Goal: Information Seeking & Learning: Check status

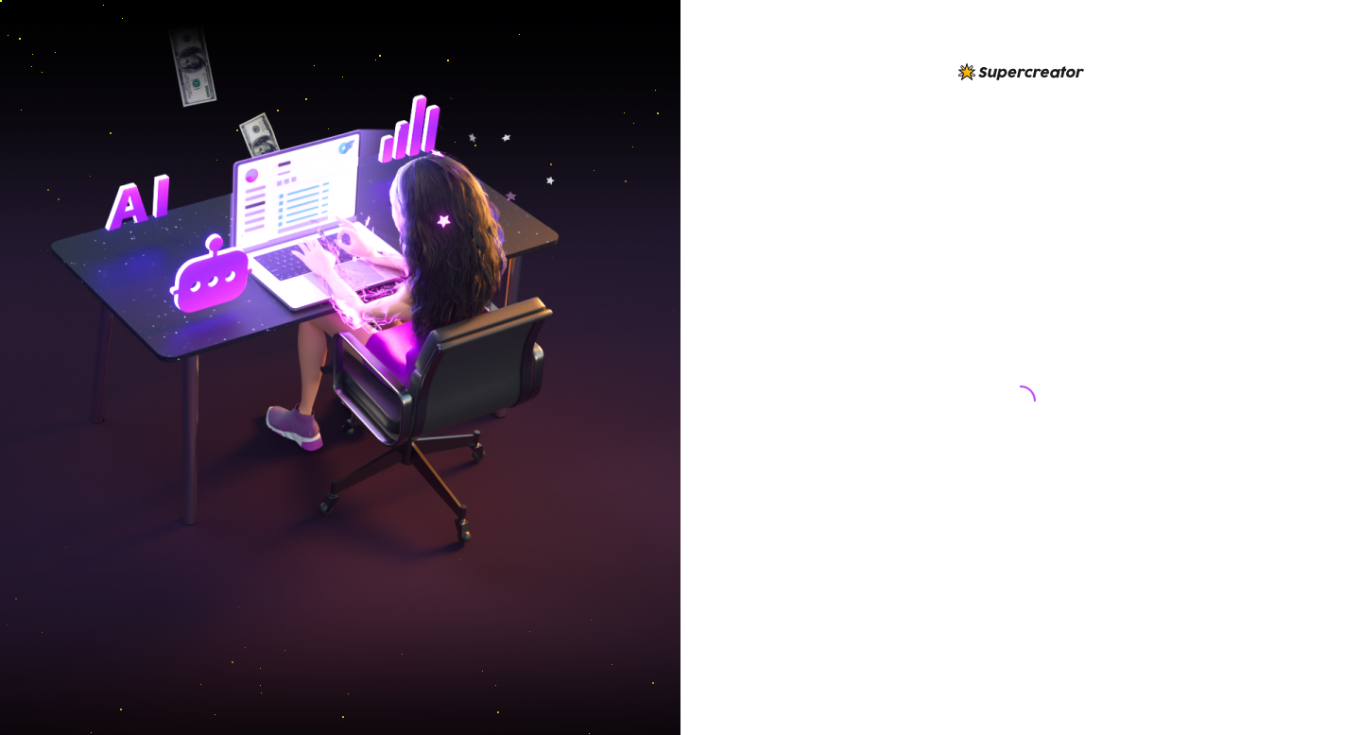
click at [980, 243] on div at bounding box center [1021, 382] width 422 height 645
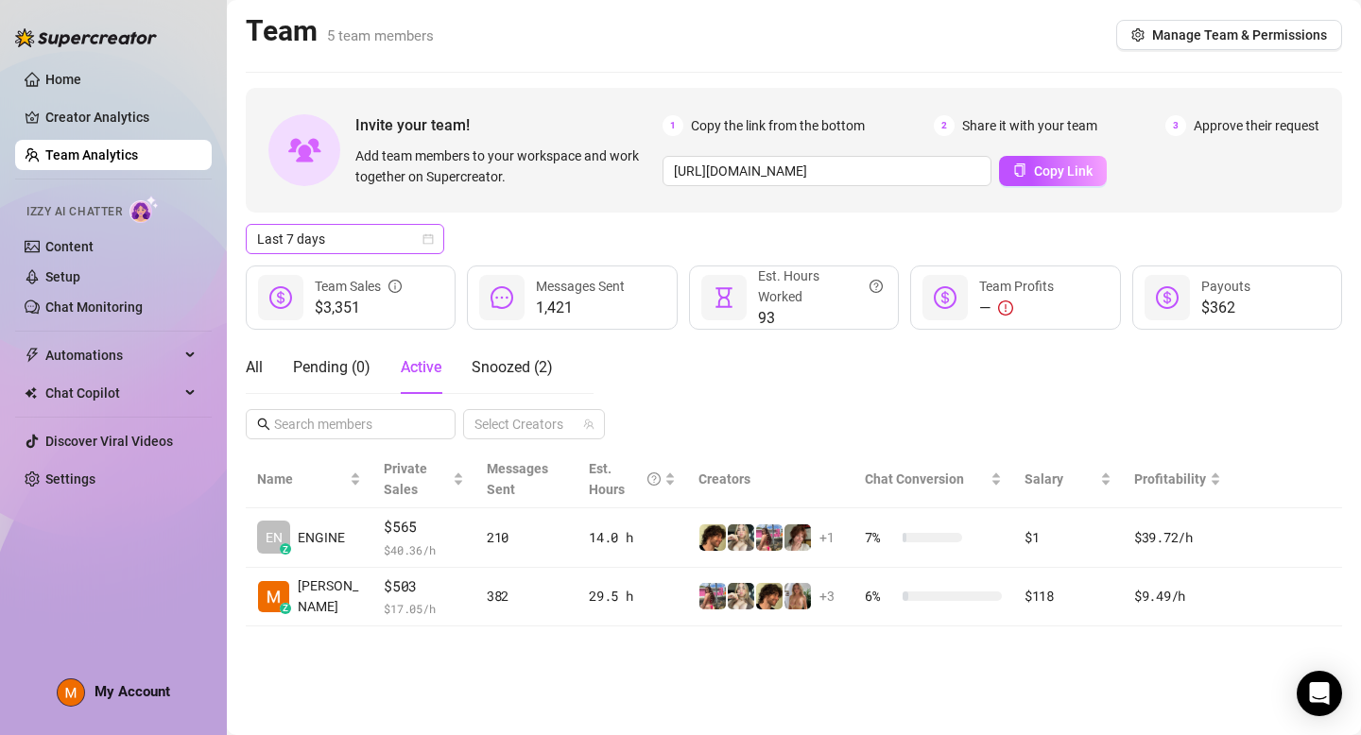
click at [428, 236] on icon "calendar" at bounding box center [427, 238] width 11 height 11
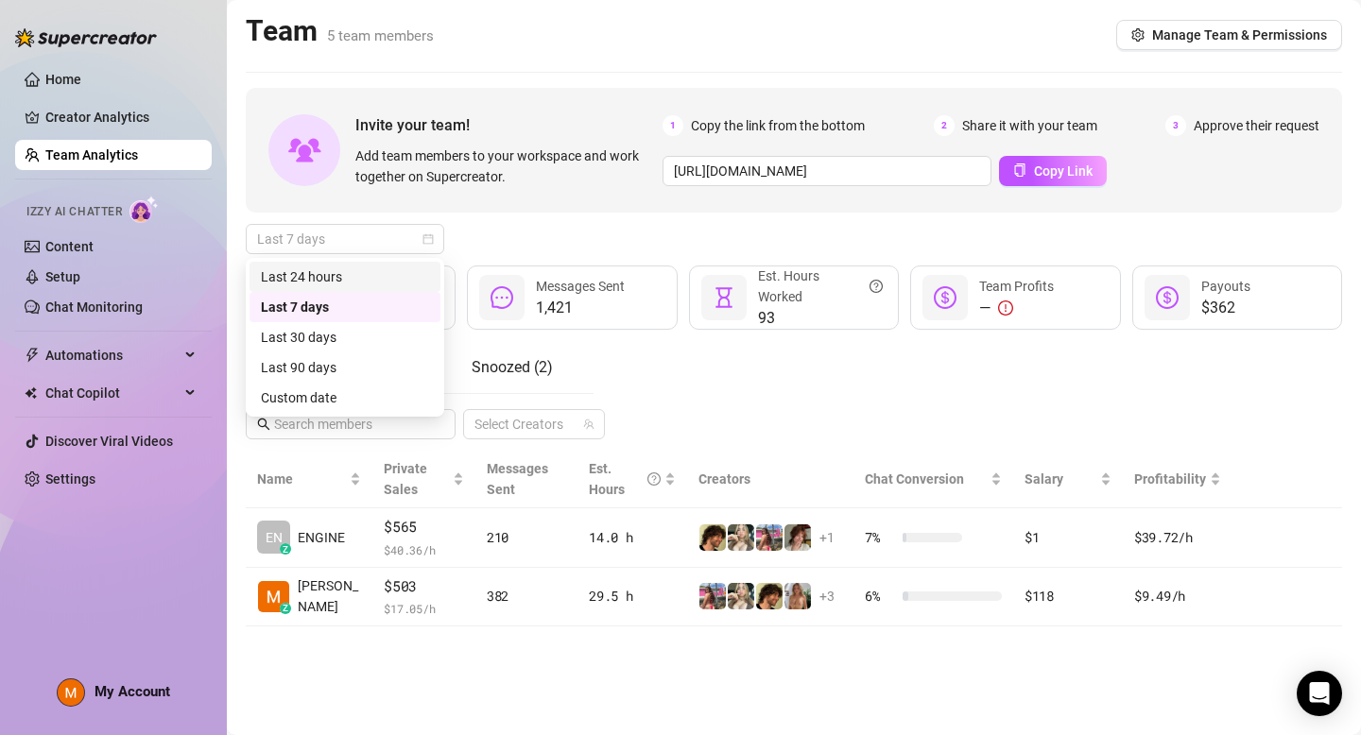
click at [362, 279] on div "Last 24 hours" at bounding box center [345, 277] width 168 height 21
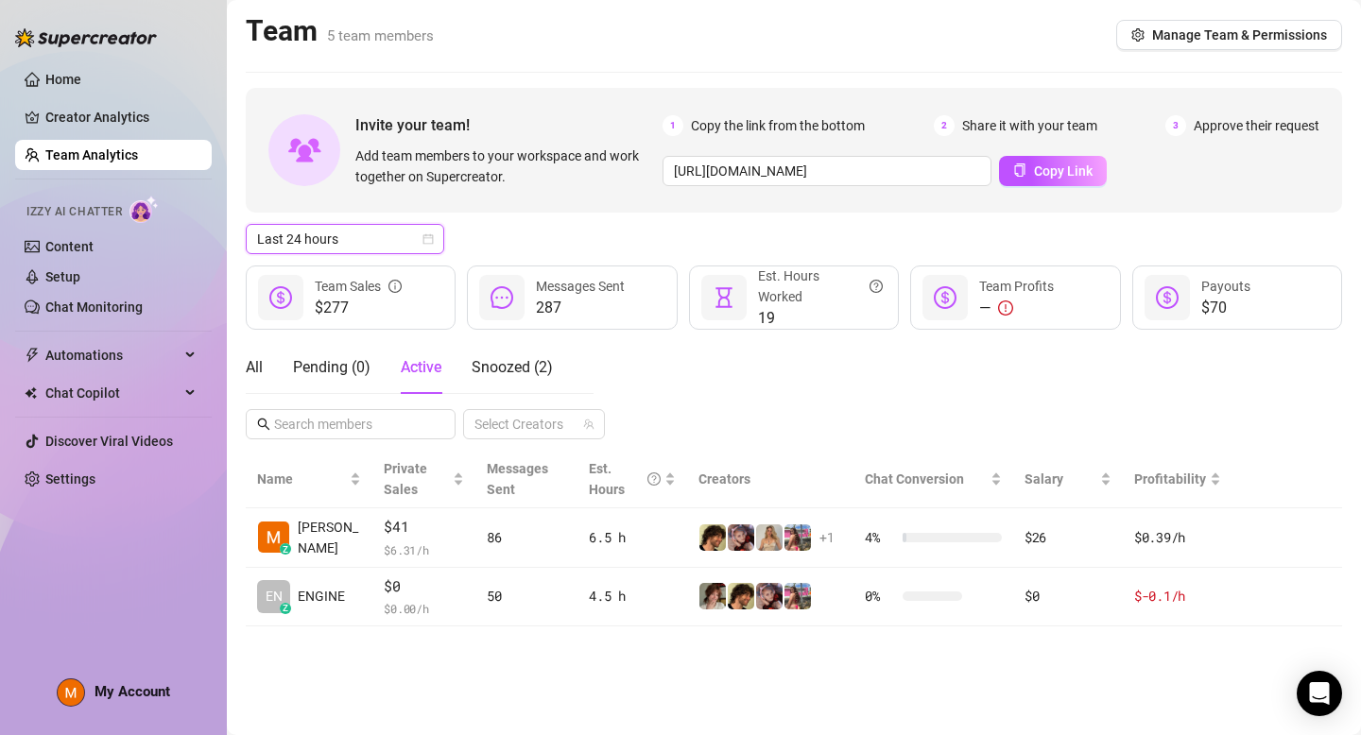
click at [431, 238] on icon "calendar" at bounding box center [427, 238] width 11 height 11
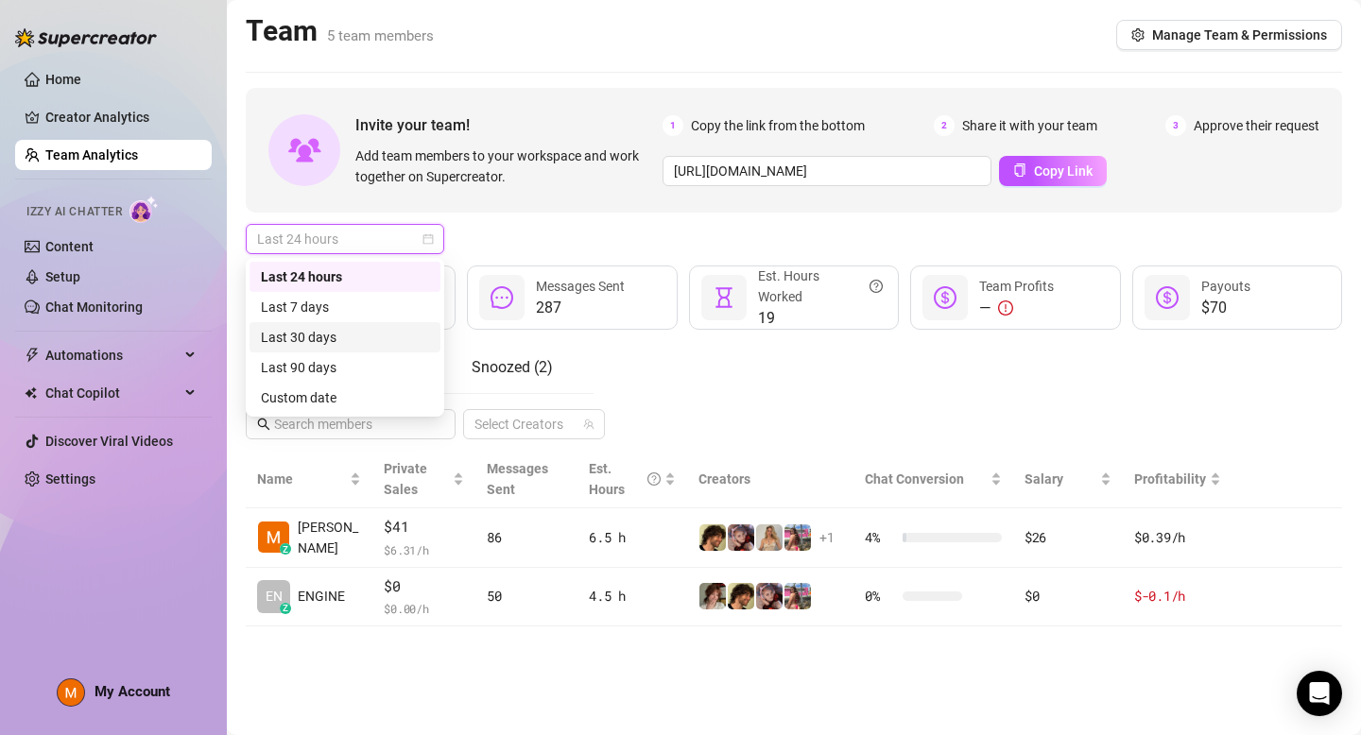
click at [381, 340] on div "Last 30 days" at bounding box center [345, 337] width 168 height 21
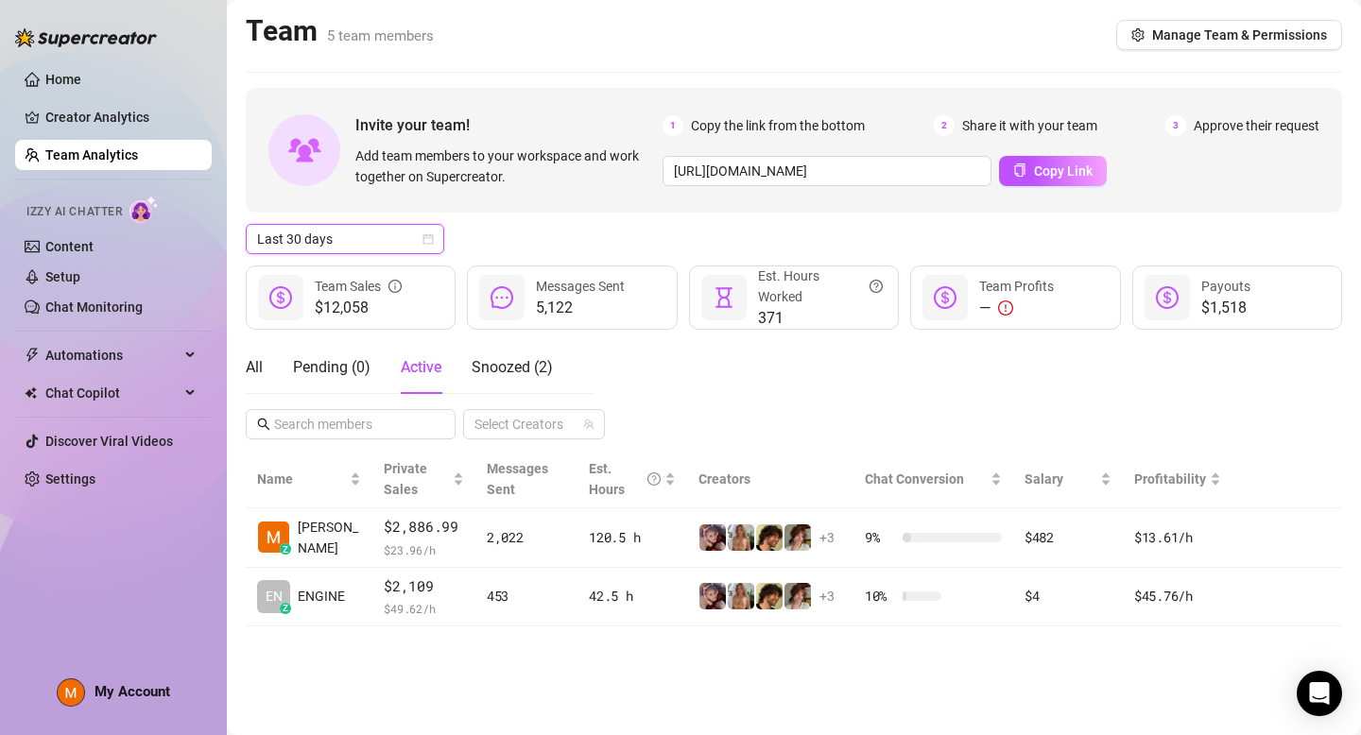
click at [413, 245] on span "Last 30 days" at bounding box center [345, 239] width 176 height 28
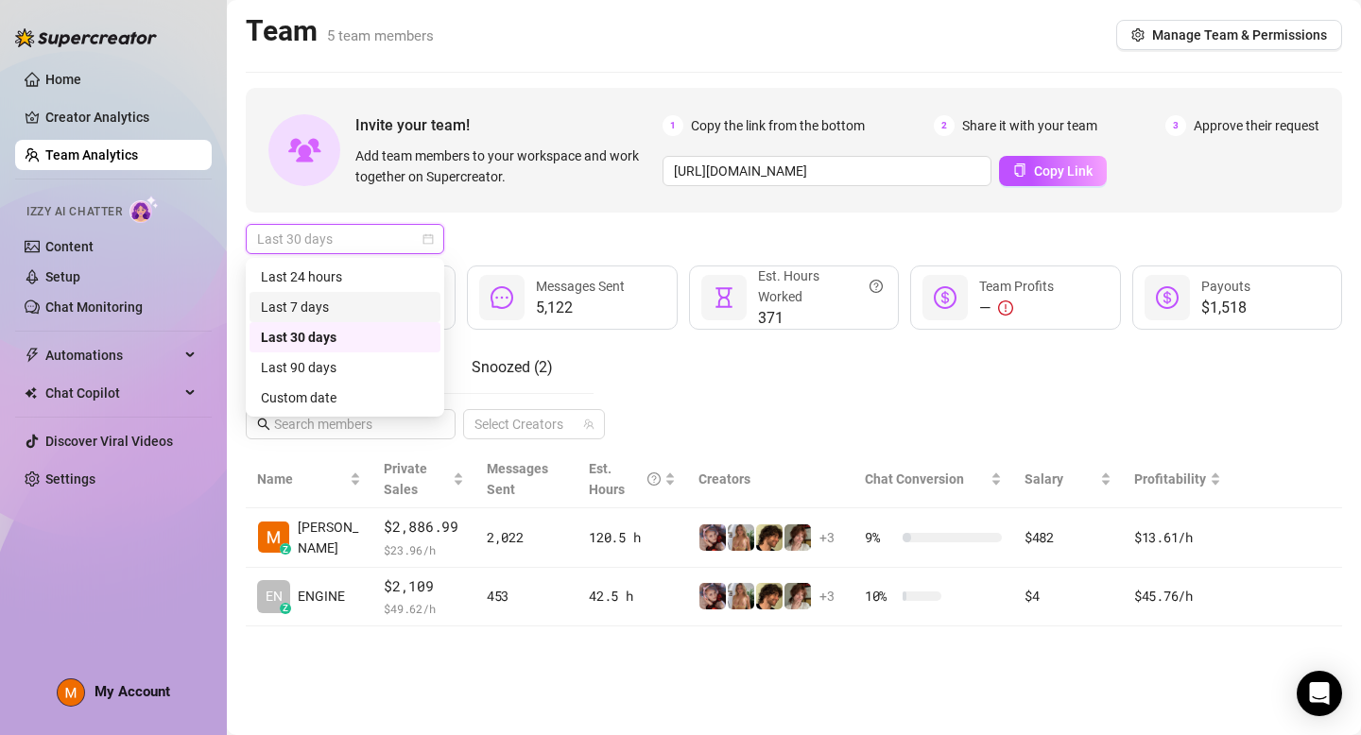
click at [359, 309] on div "Last 7 days" at bounding box center [345, 307] width 168 height 21
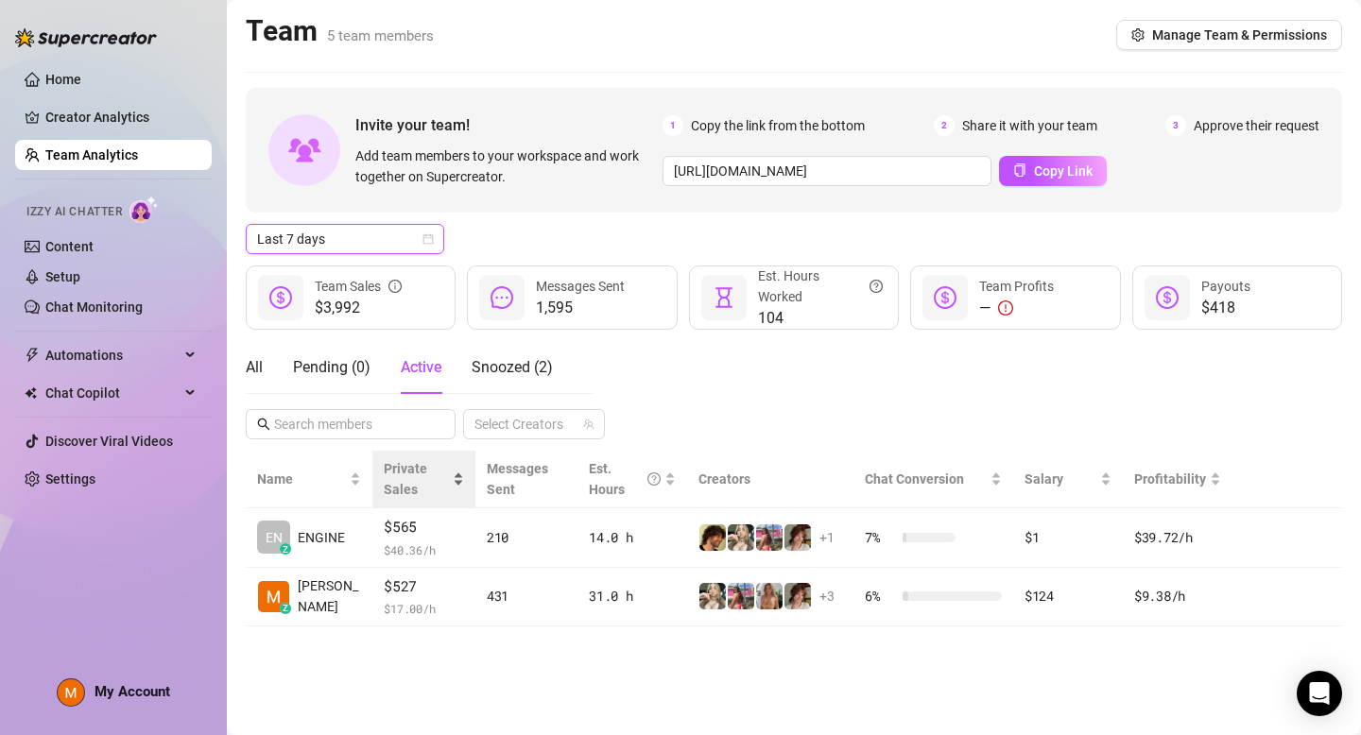
click at [411, 474] on span "Private Sales" at bounding box center [416, 479] width 65 height 42
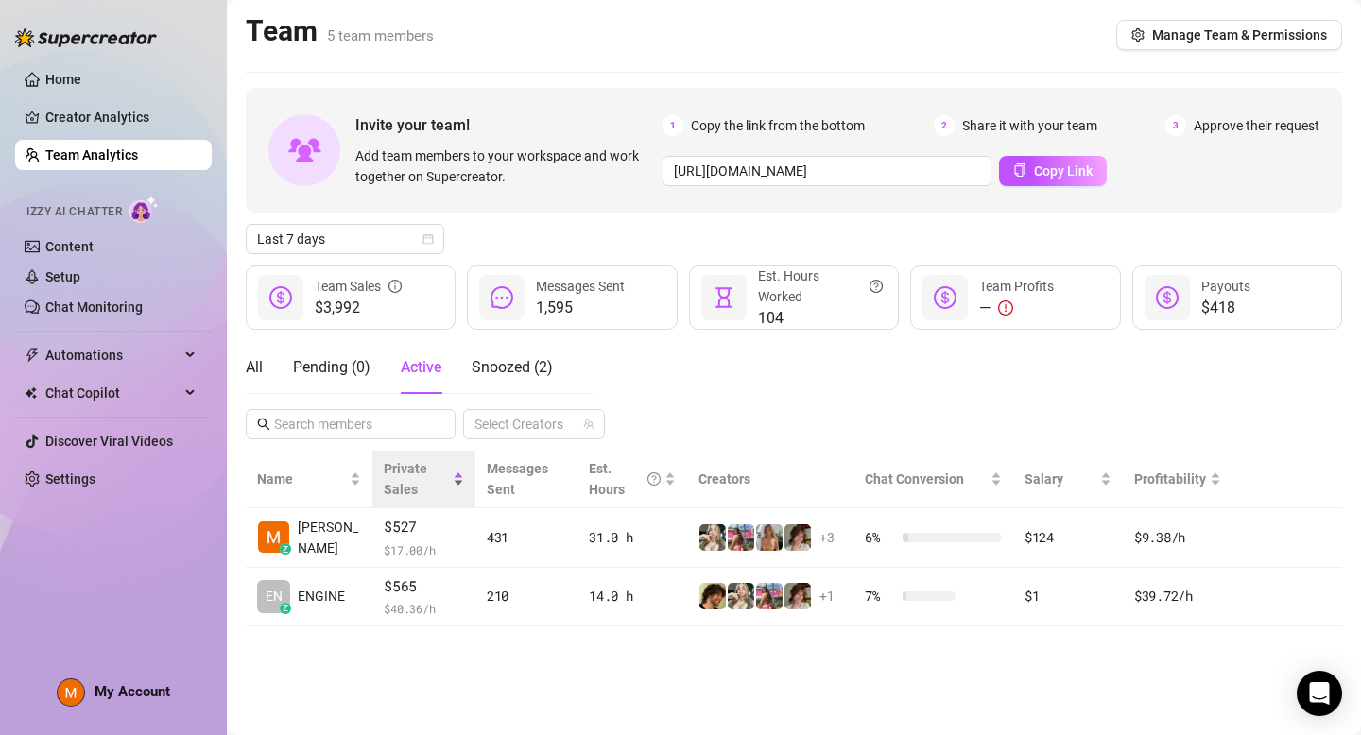
click at [443, 475] on div "Private Sales" at bounding box center [424, 479] width 80 height 42
click at [440, 484] on div "Private Sales" at bounding box center [424, 479] width 80 height 42
click at [415, 474] on span "Private Sales" at bounding box center [416, 479] width 65 height 42
click at [428, 462] on span "Private Sales" at bounding box center [416, 479] width 65 height 42
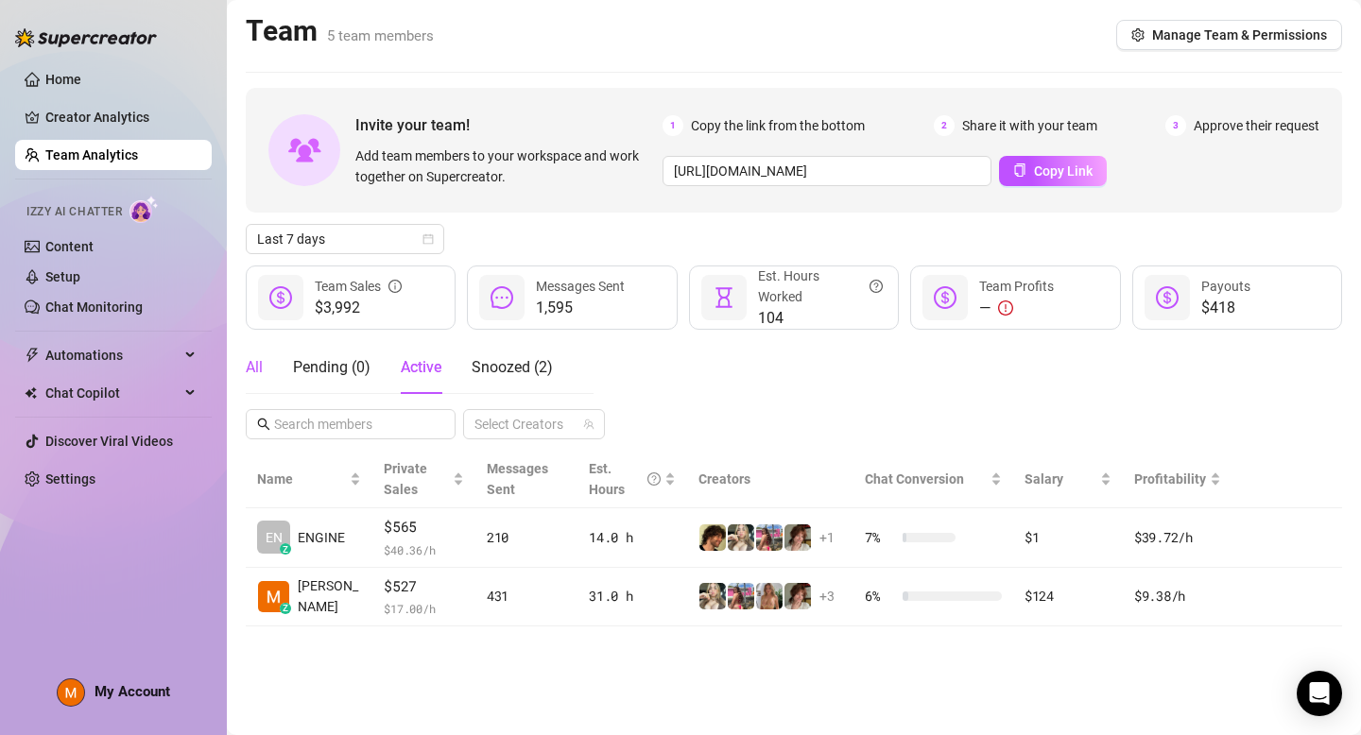
click at [259, 366] on div "All" at bounding box center [254, 367] width 17 height 23
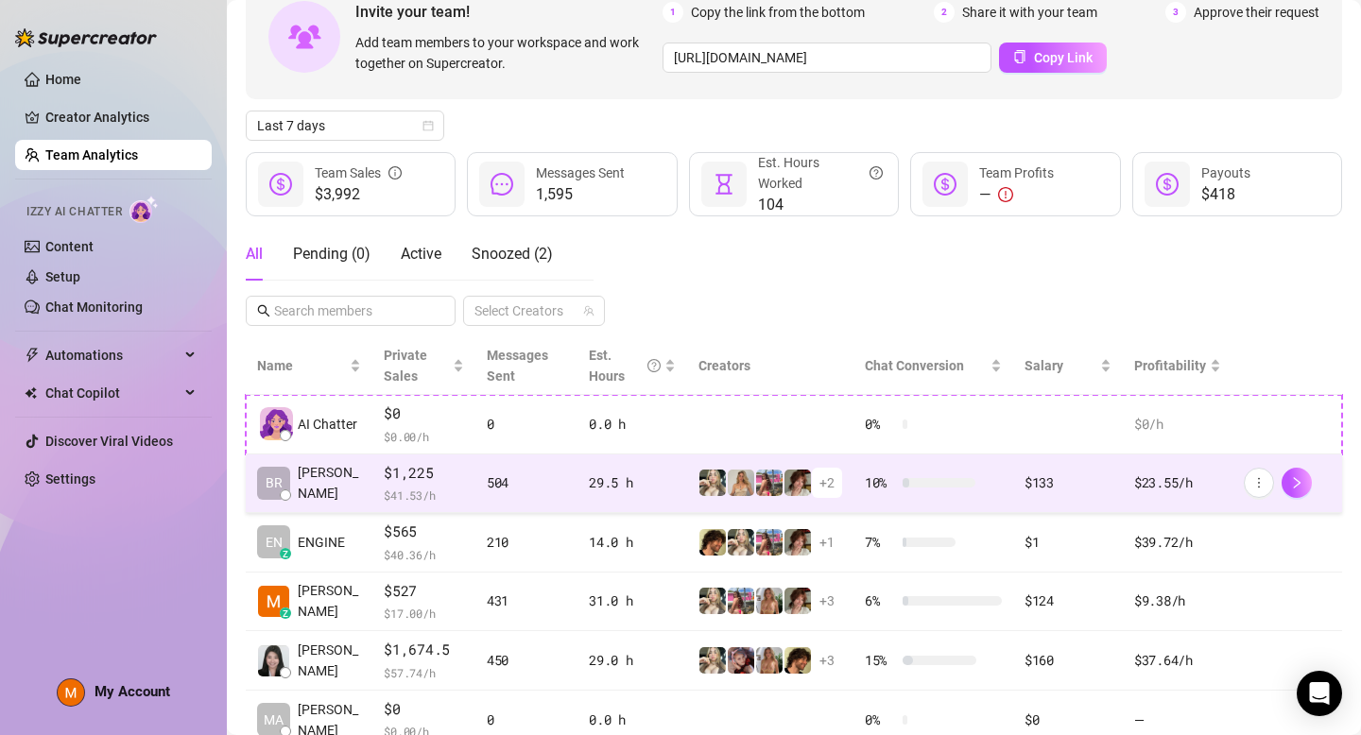
scroll to position [184, 0]
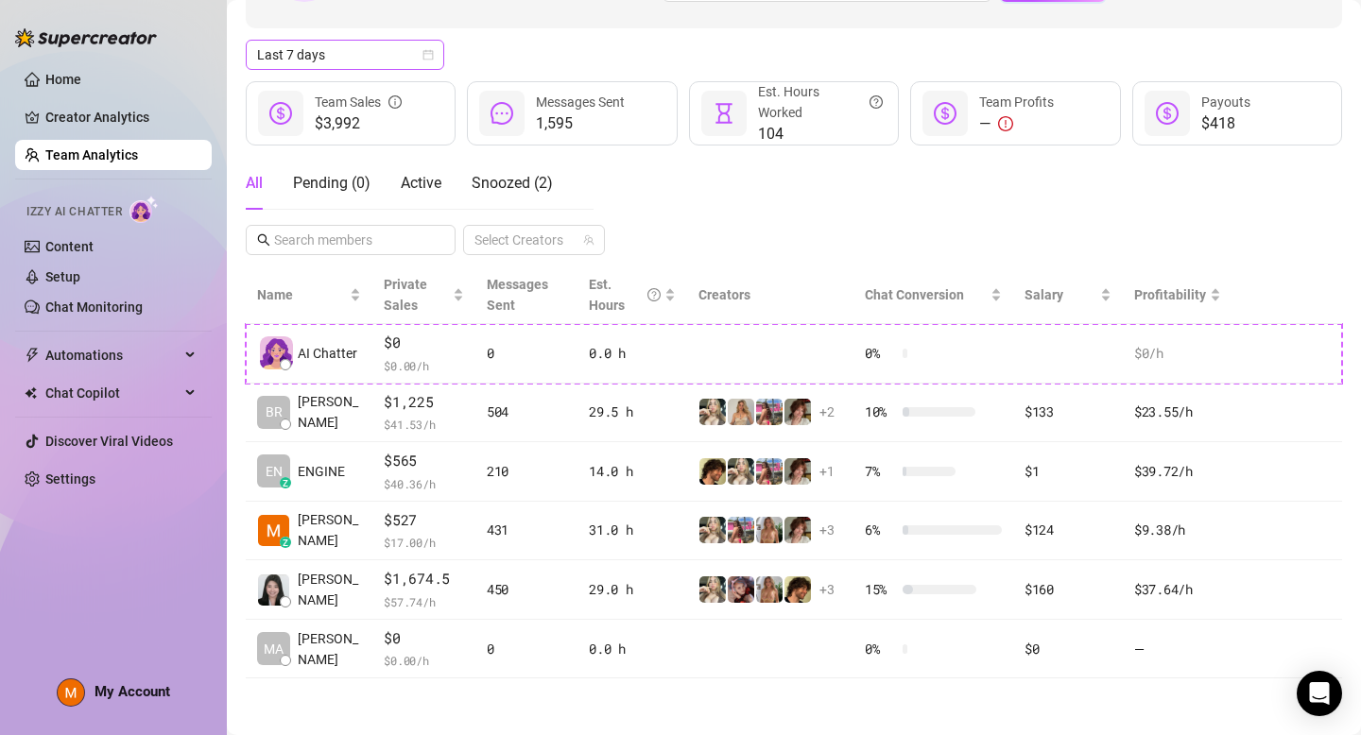
click at [403, 54] on span "Last 7 days" at bounding box center [345, 55] width 176 height 28
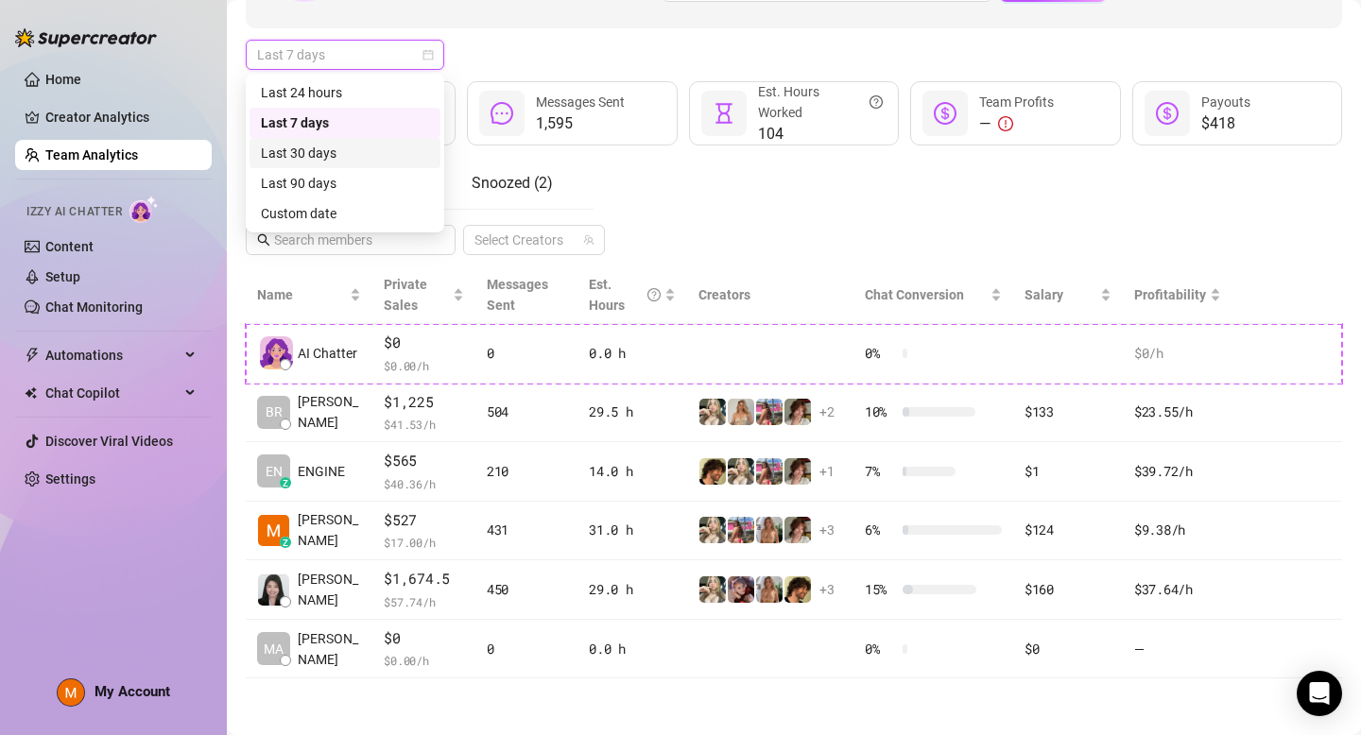
click at [371, 150] on div "Last 30 days" at bounding box center [345, 153] width 168 height 21
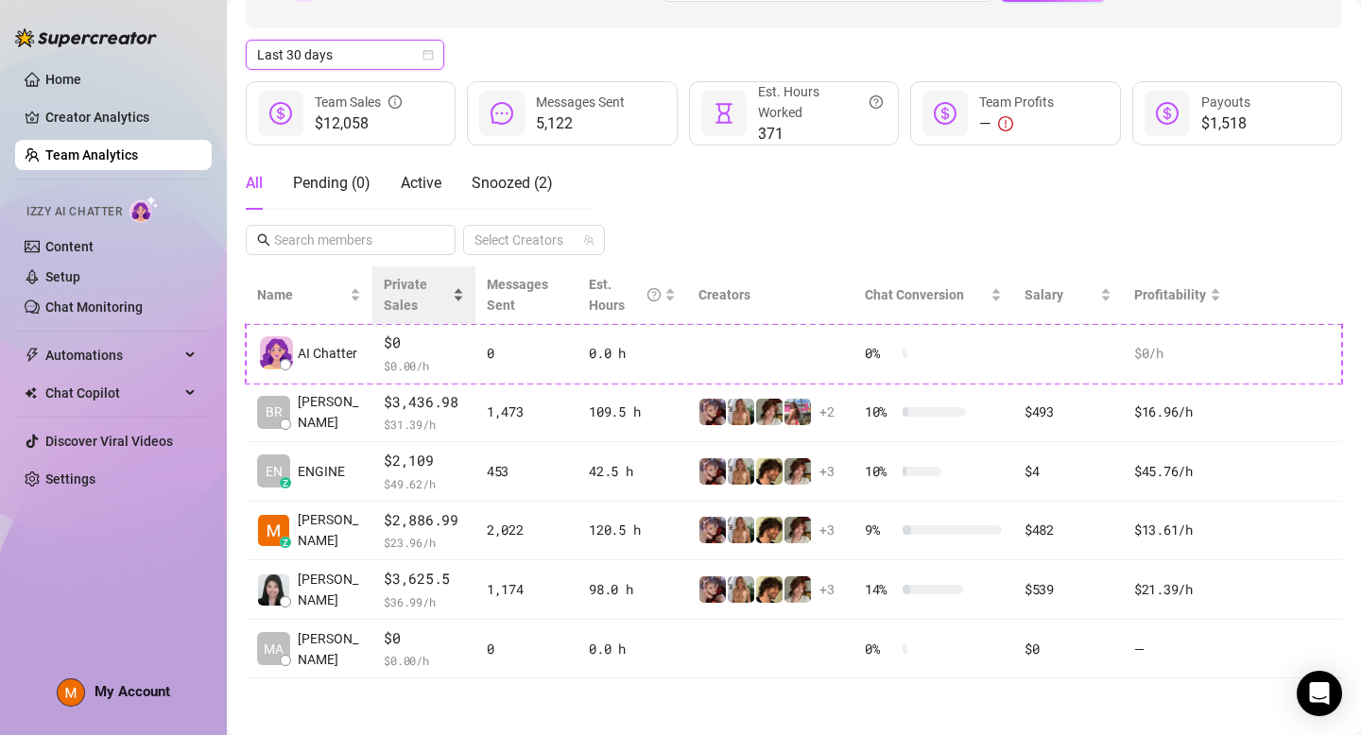
click at [450, 302] on div "Private Sales" at bounding box center [424, 295] width 80 height 42
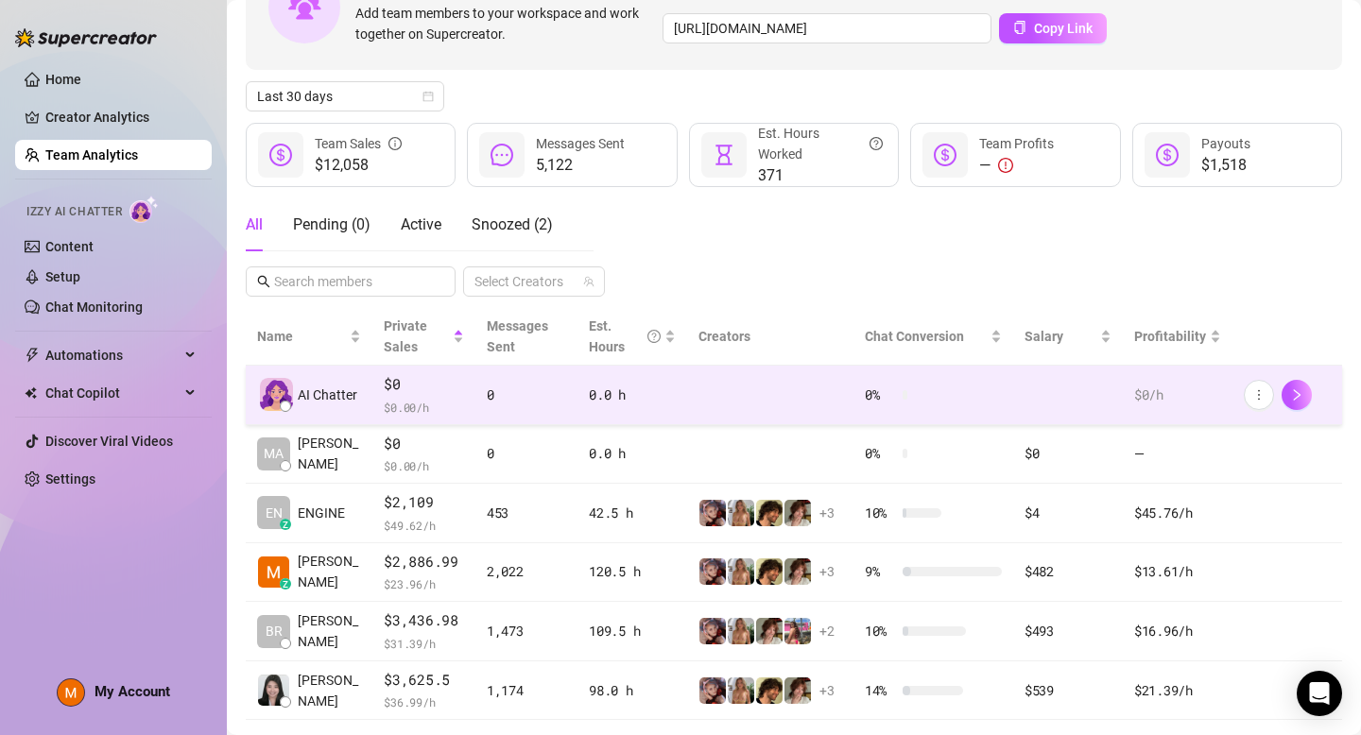
scroll to position [125, 0]
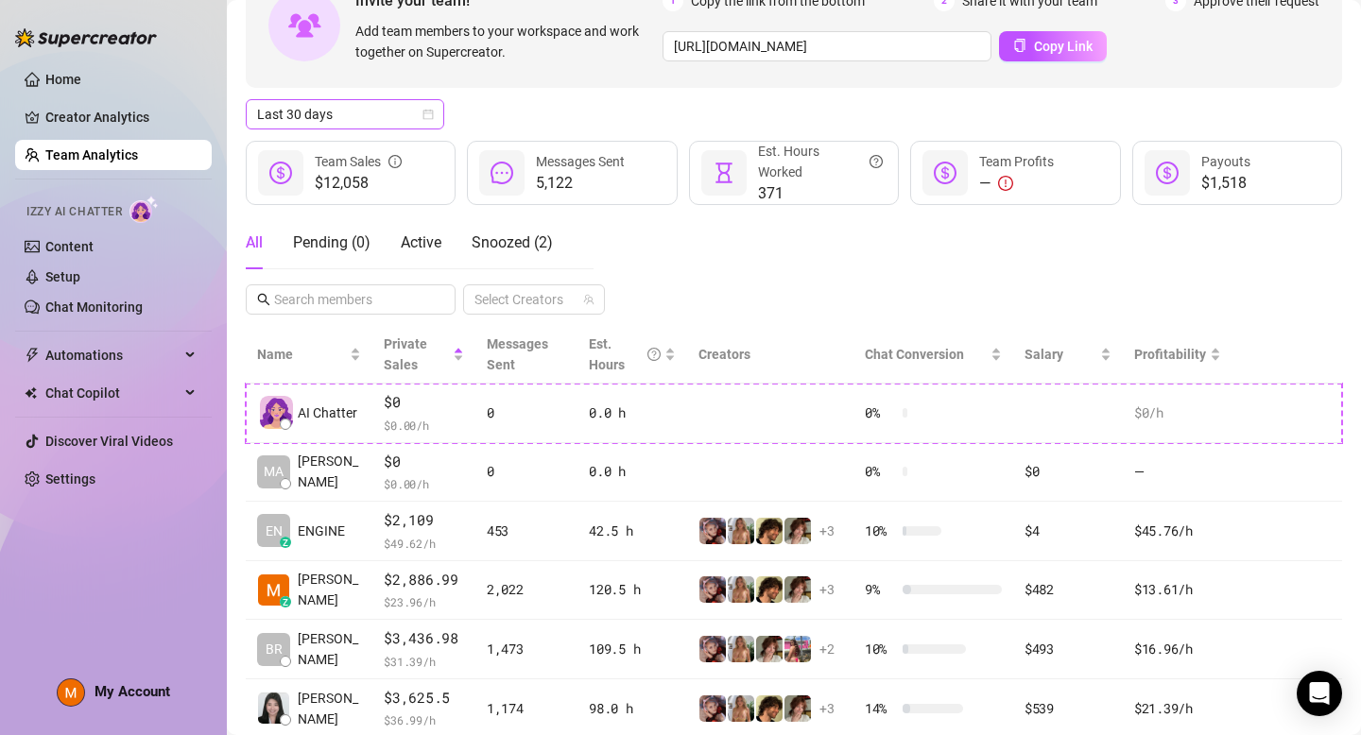
click at [410, 117] on span "Last 30 days" at bounding box center [345, 114] width 176 height 28
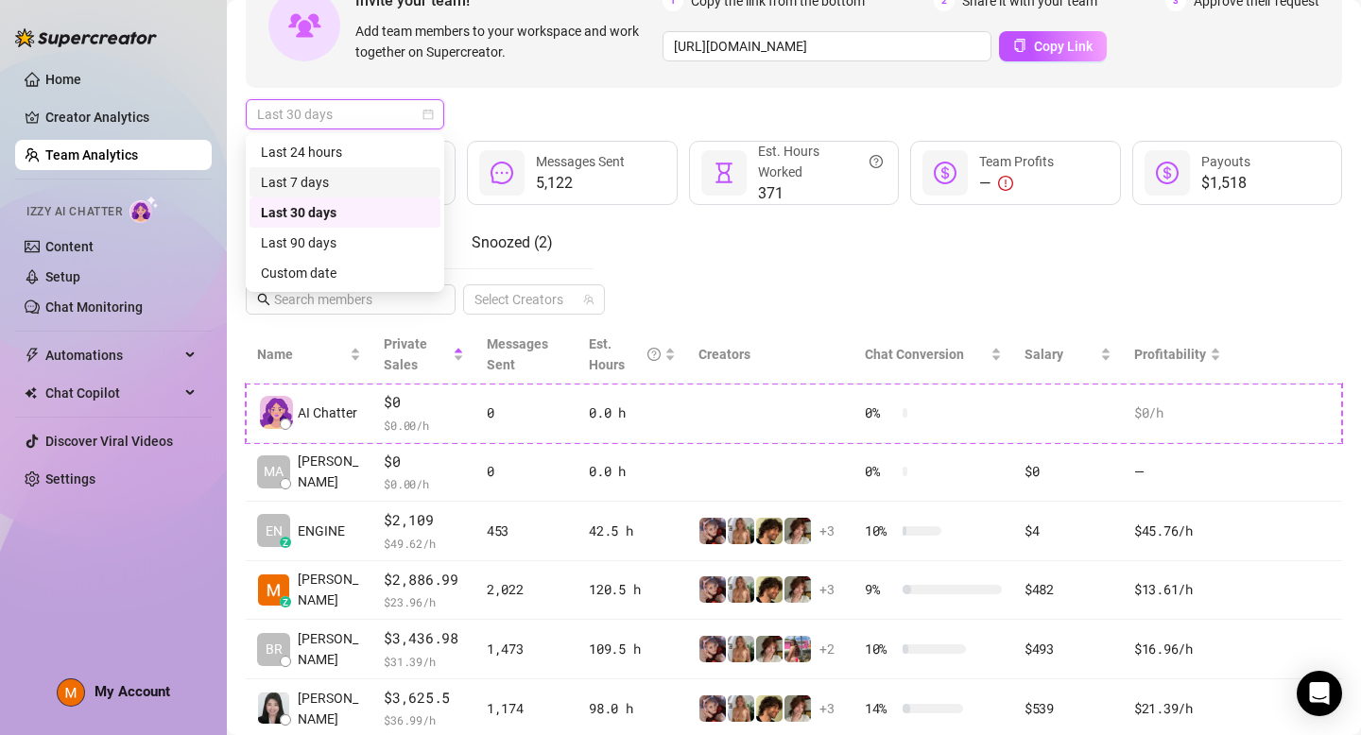
click at [354, 183] on div "Last 7 days" at bounding box center [345, 182] width 168 height 21
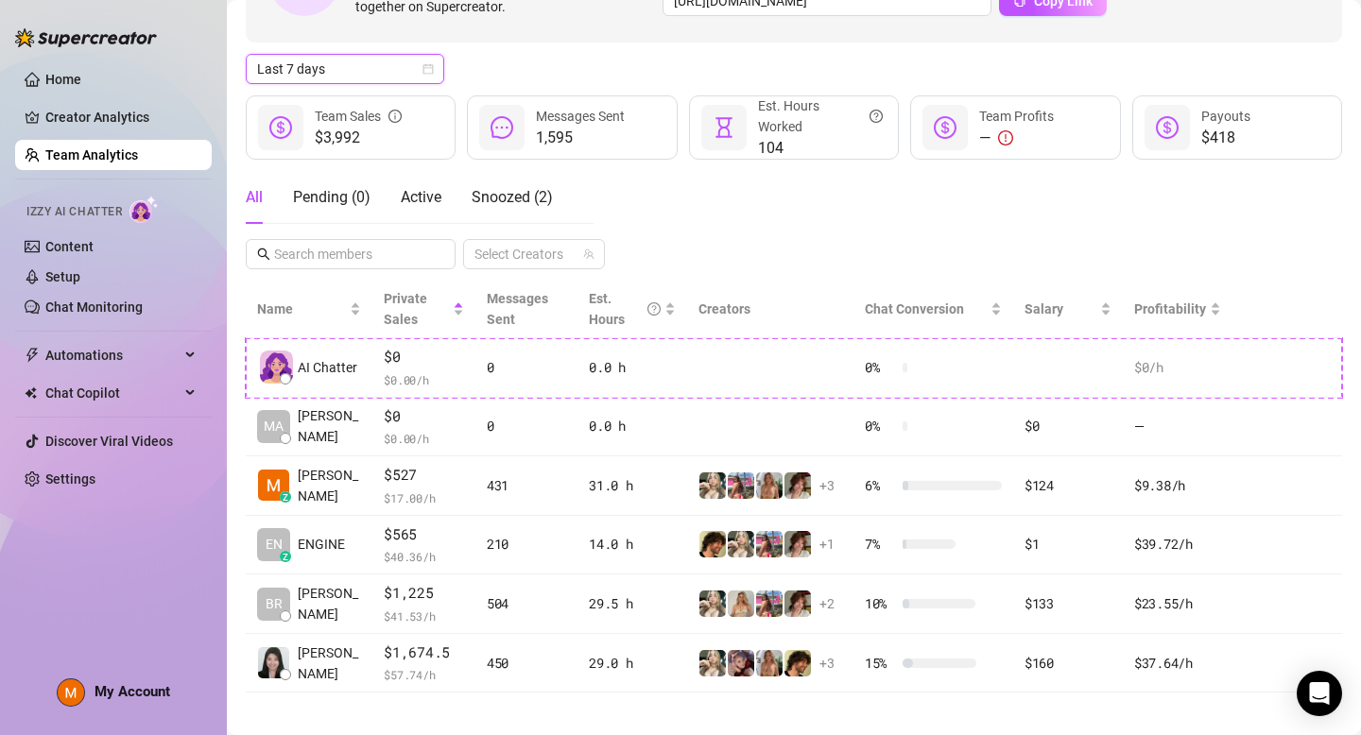
scroll to position [184, 0]
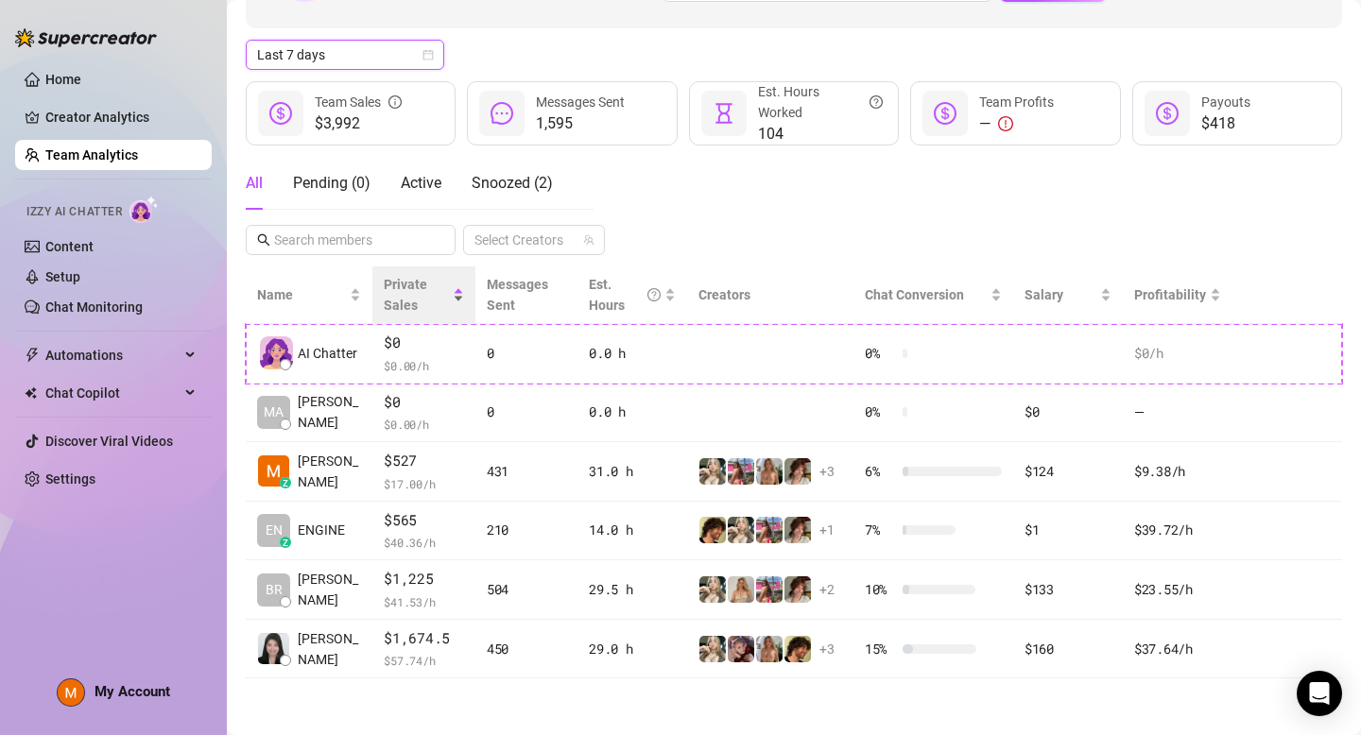
click at [404, 292] on span "Private Sales" at bounding box center [416, 295] width 65 height 42
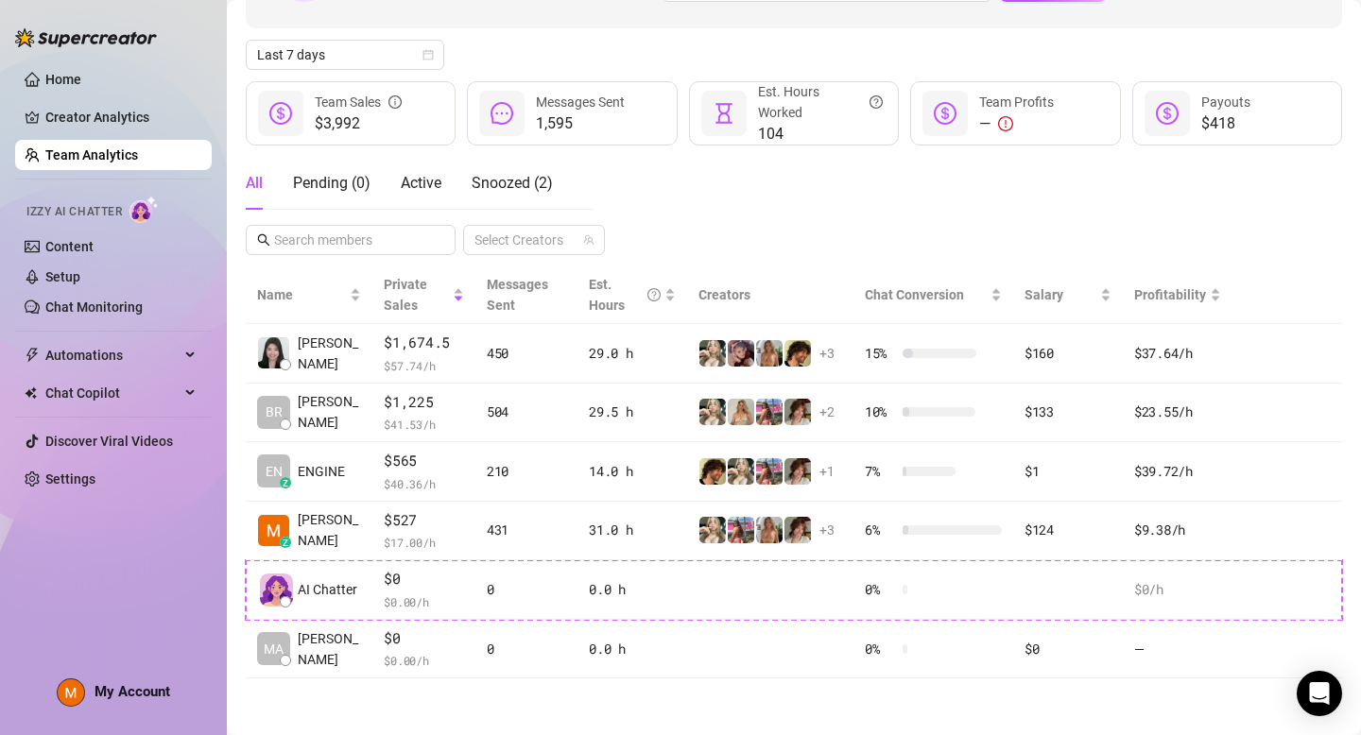
click at [652, 232] on div "All Pending ( 0 ) Active Snoozed ( 2 ) Select Creators" at bounding box center [794, 206] width 1096 height 98
click at [161, 119] on link "Creator Analytics" at bounding box center [120, 117] width 151 height 30
